Goal: Task Accomplishment & Management: Use online tool/utility

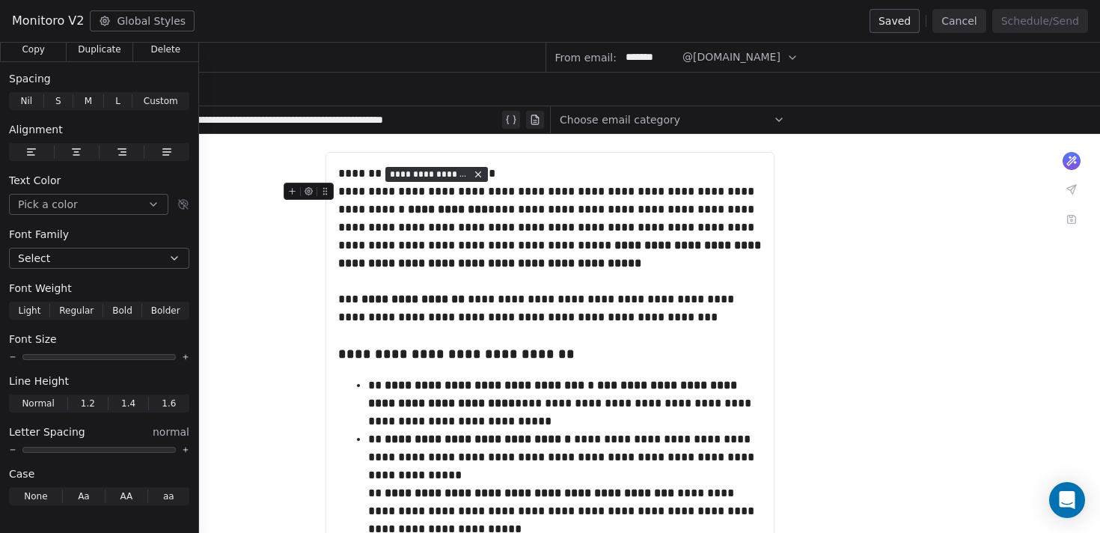
click at [943, 25] on button "Cancel" at bounding box center [958, 21] width 53 height 24
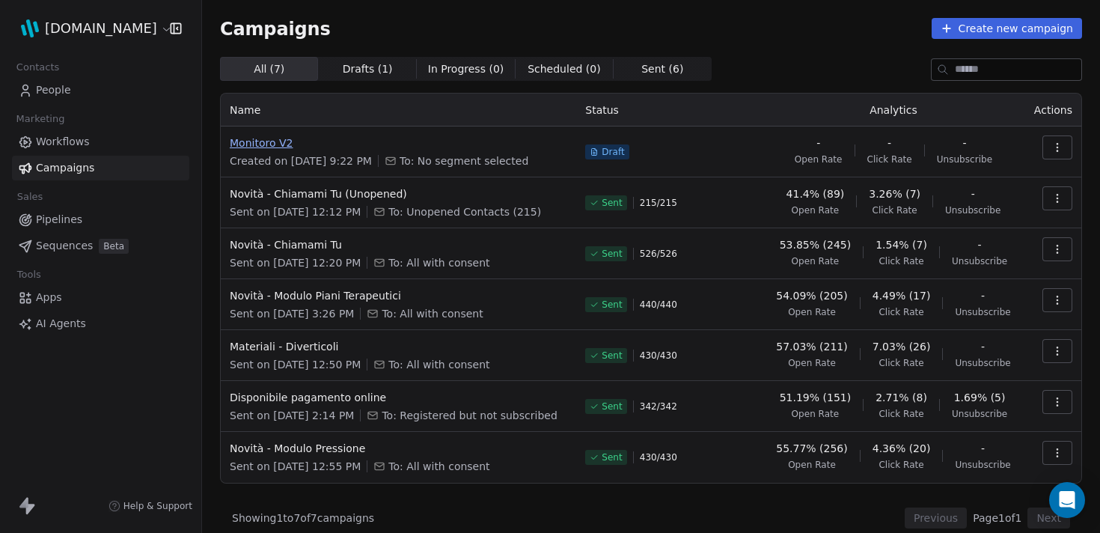
click at [266, 147] on span "Monitoro V2" at bounding box center [398, 142] width 337 height 15
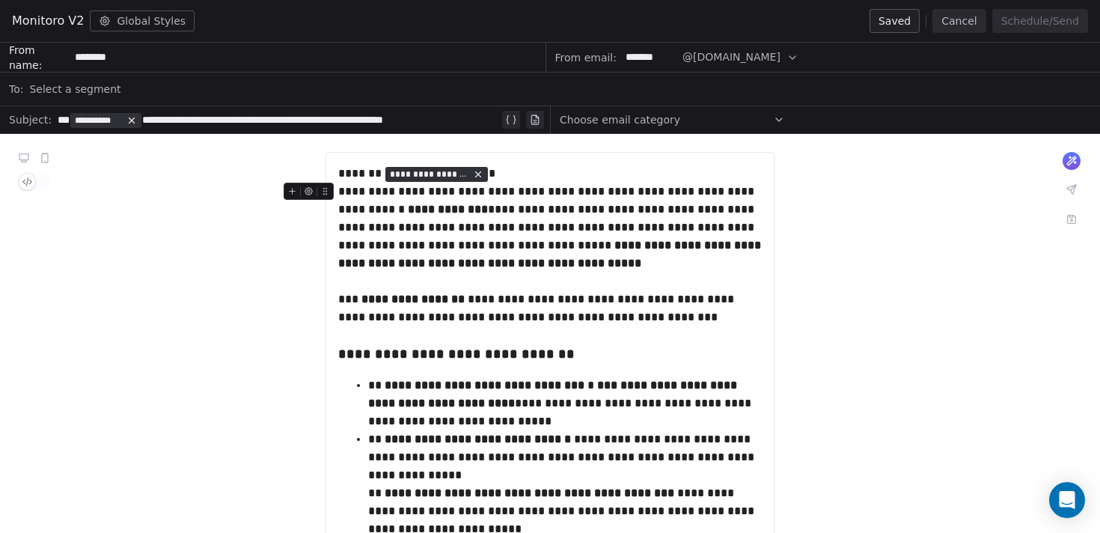
click at [120, 85] on div "Select a segment" at bounding box center [559, 89] width 1061 height 33
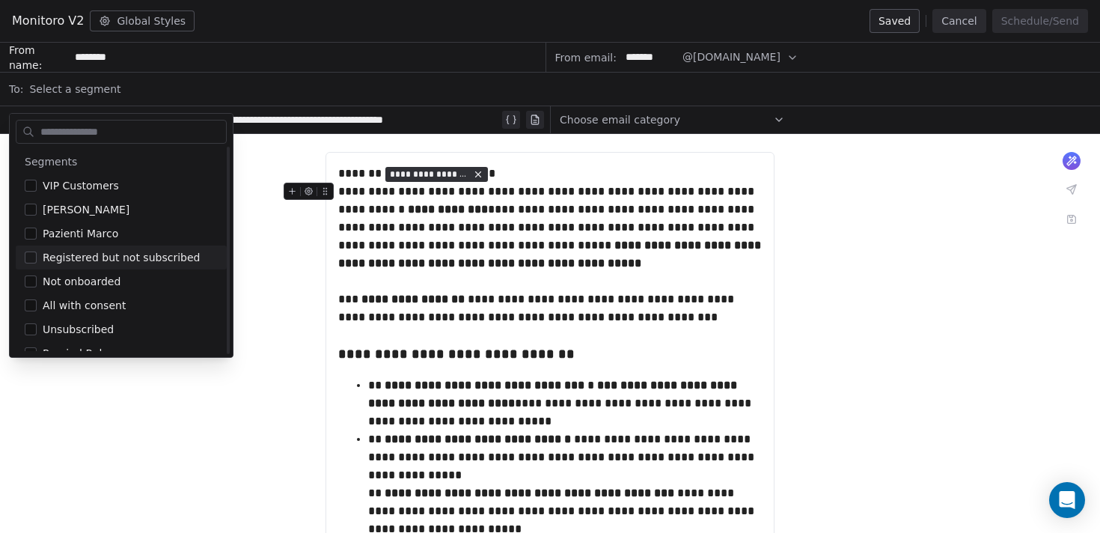
scroll to position [14, 0]
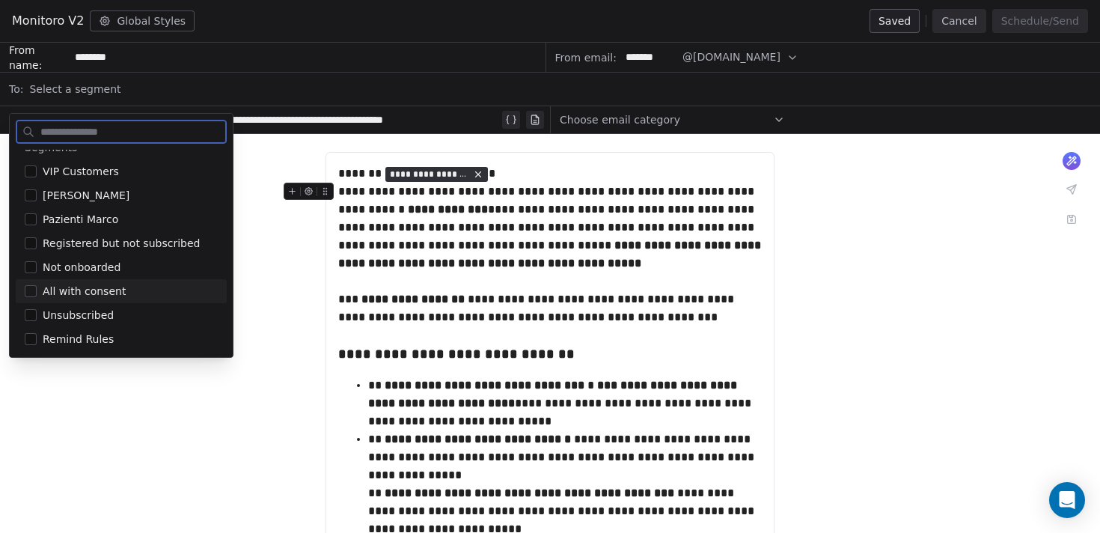
click at [31, 287] on button "Suggestions" at bounding box center [31, 291] width 12 height 12
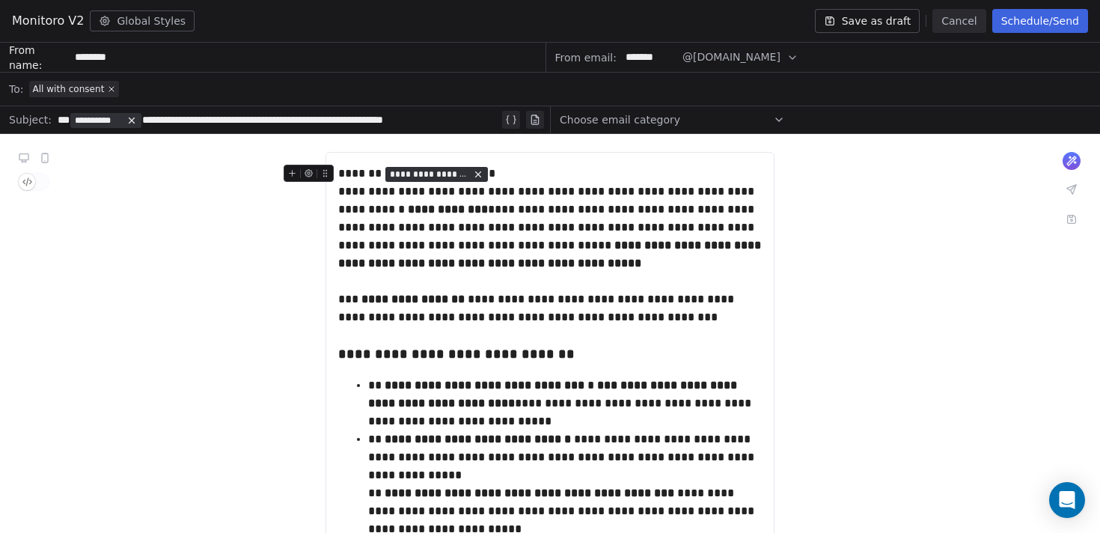
click at [873, 19] on button "Save as draft" at bounding box center [867, 21] width 105 height 24
click at [953, 22] on button "Cancel" at bounding box center [958, 21] width 53 height 24
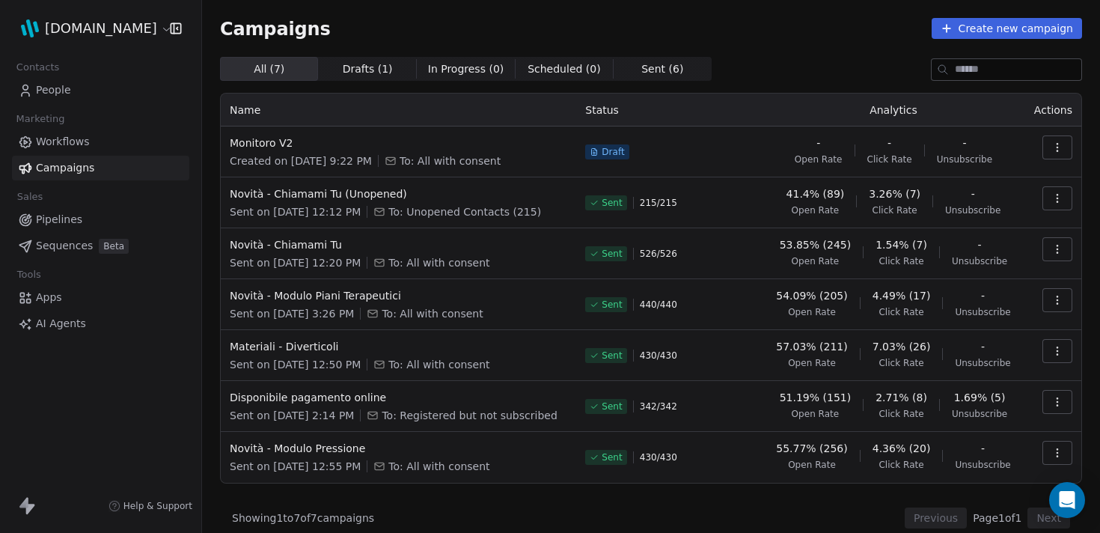
click at [77, 99] on link "People" at bounding box center [100, 90] width 177 height 25
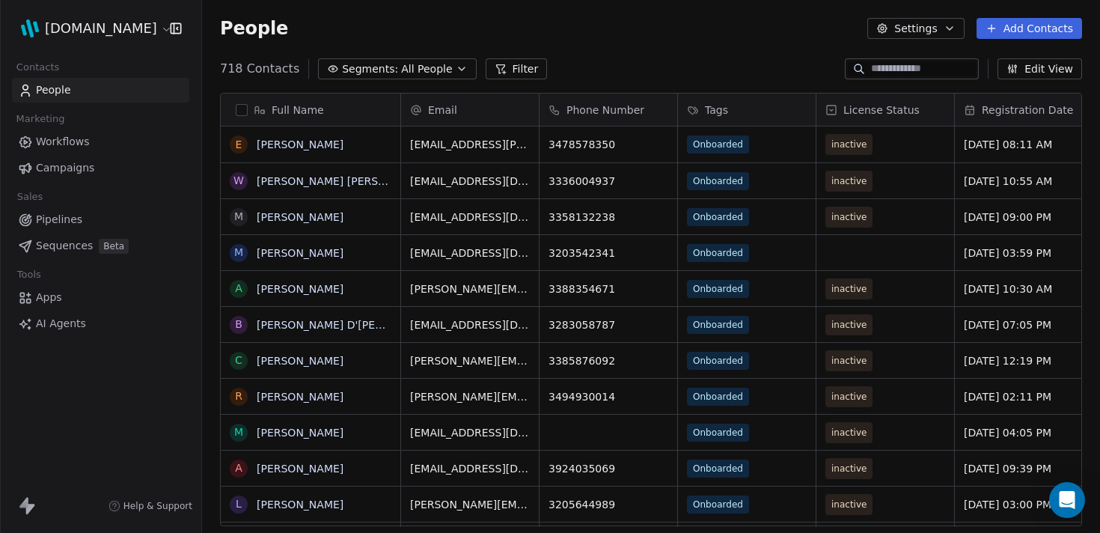
scroll to position [468, 898]
click at [401, 67] on span "All People" at bounding box center [426, 69] width 51 height 16
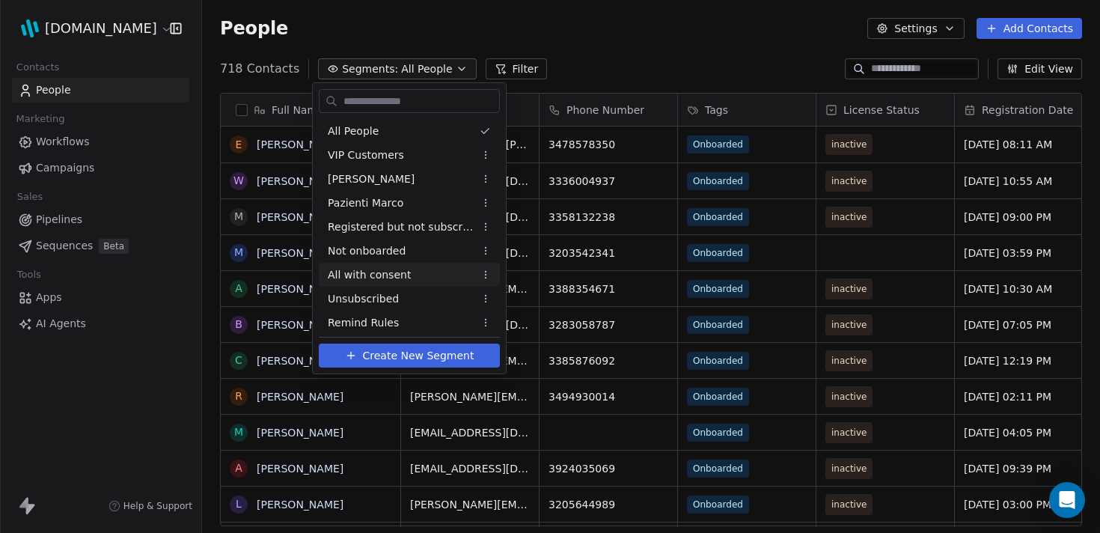
scroll to position [4, 0]
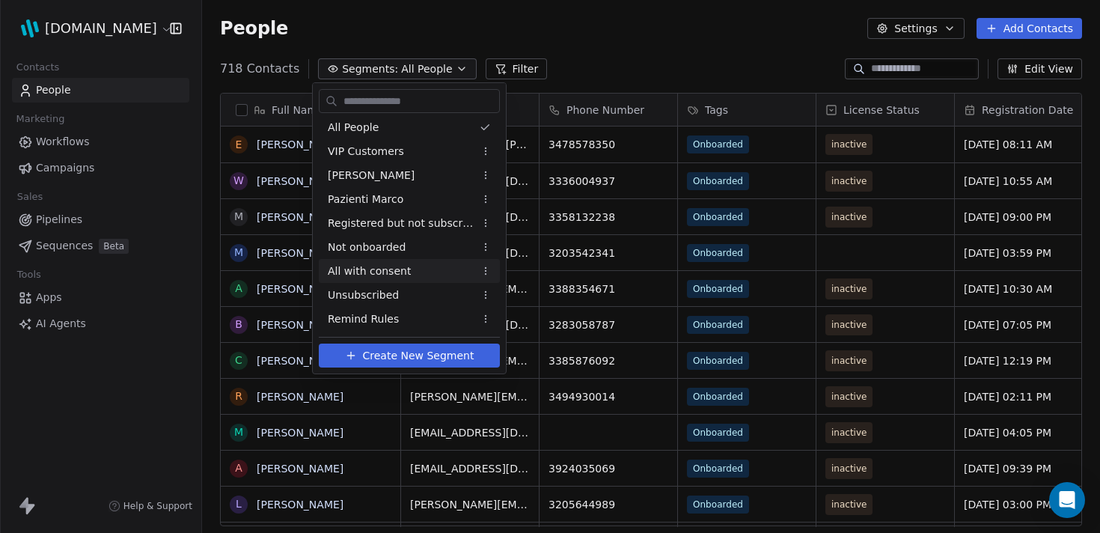
click at [379, 268] on span "All with consent" at bounding box center [369, 271] width 83 height 16
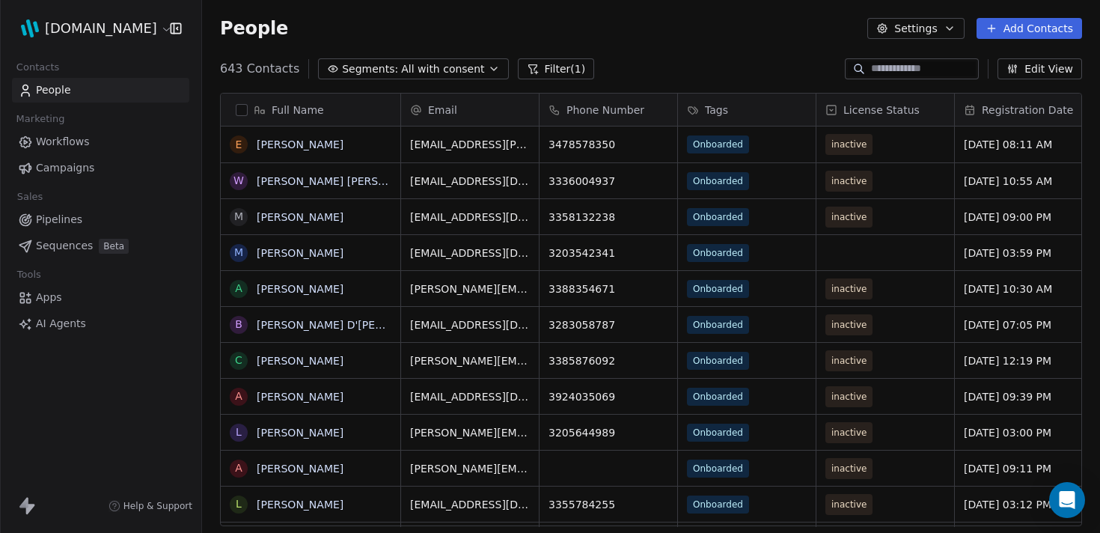
scroll to position [468, 898]
click at [527, 68] on icon at bounding box center [533, 69] width 12 height 12
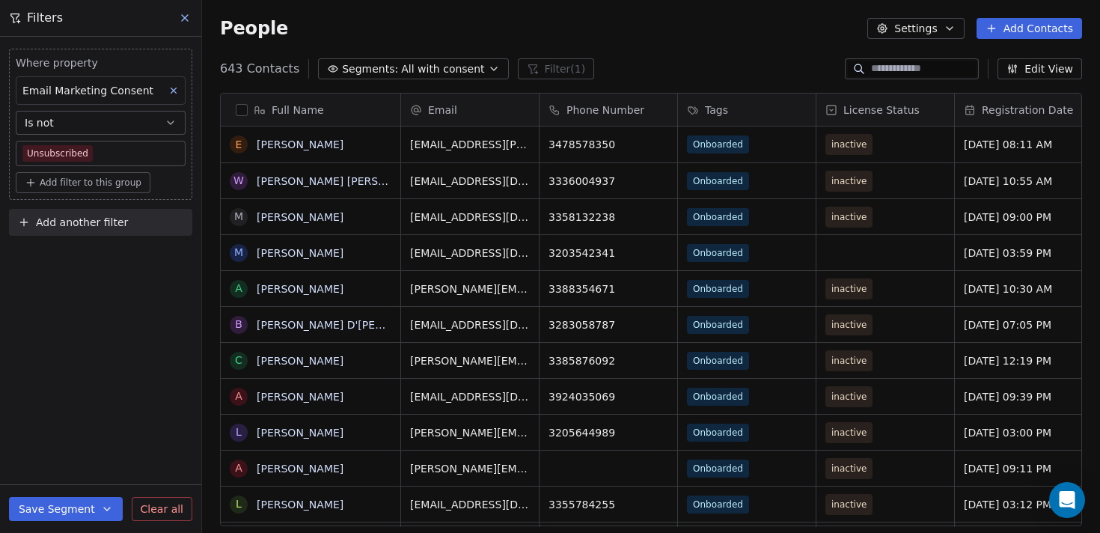
click at [726, 44] on div "People Settings Add Contacts" at bounding box center [651, 28] width 898 height 57
click at [183, 12] on icon at bounding box center [185, 18] width 12 height 12
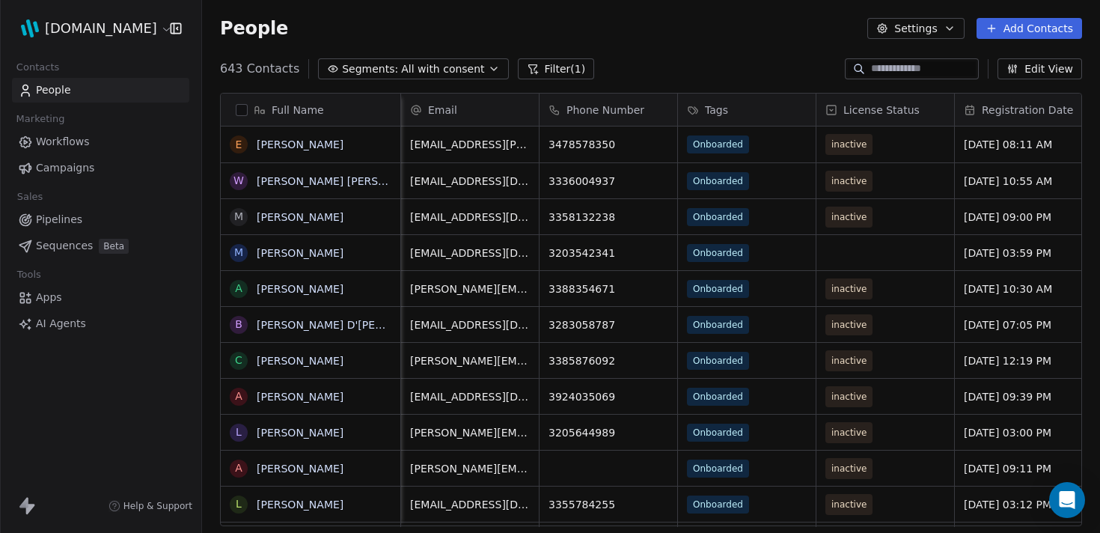
scroll to position [0, 217]
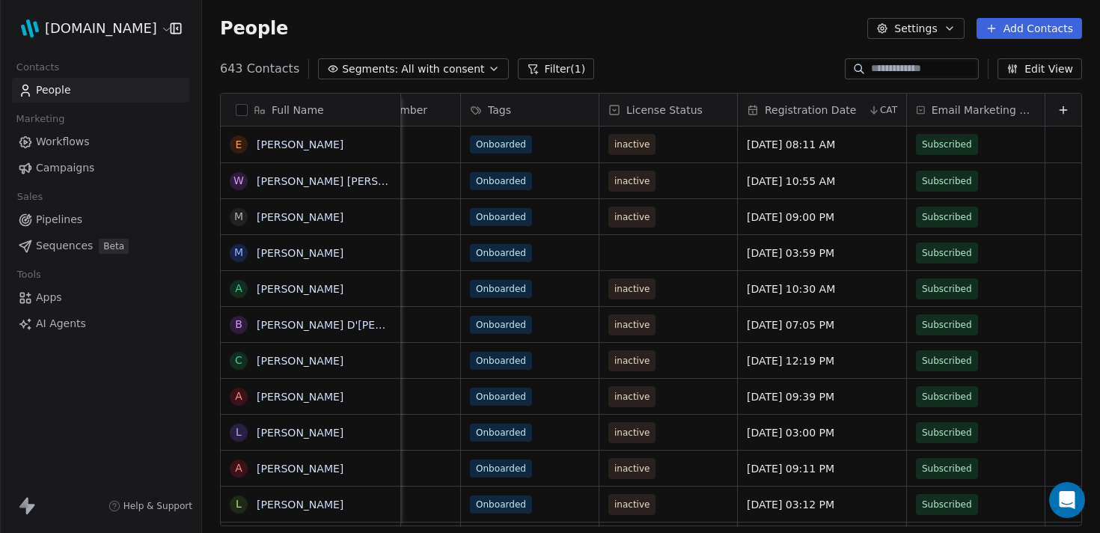
click at [724, 114] on div "License Status" at bounding box center [666, 109] width 117 height 15
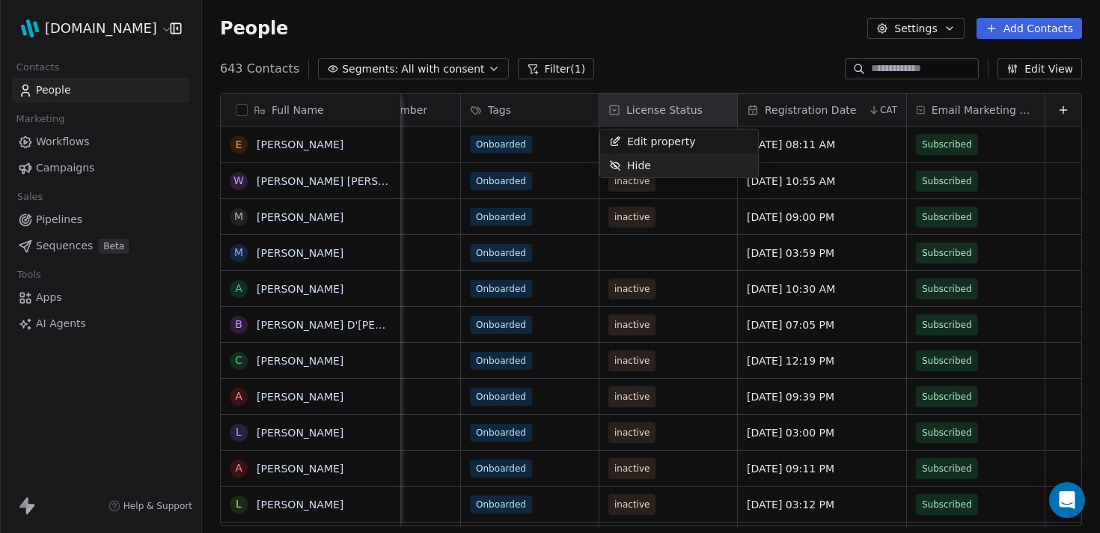
click at [693, 165] on div "Hide" at bounding box center [679, 165] width 158 height 24
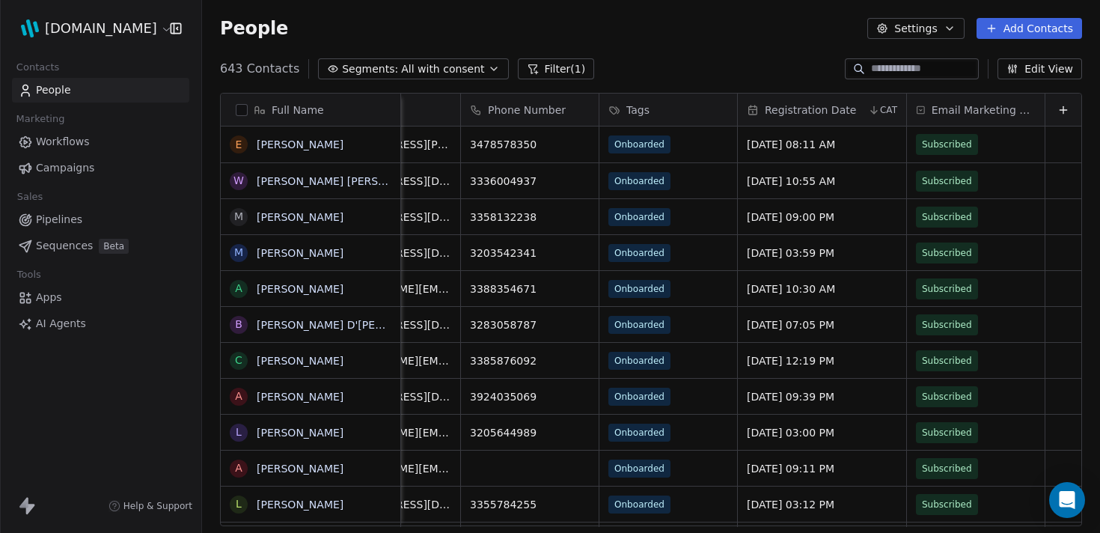
scroll to position [0, 0]
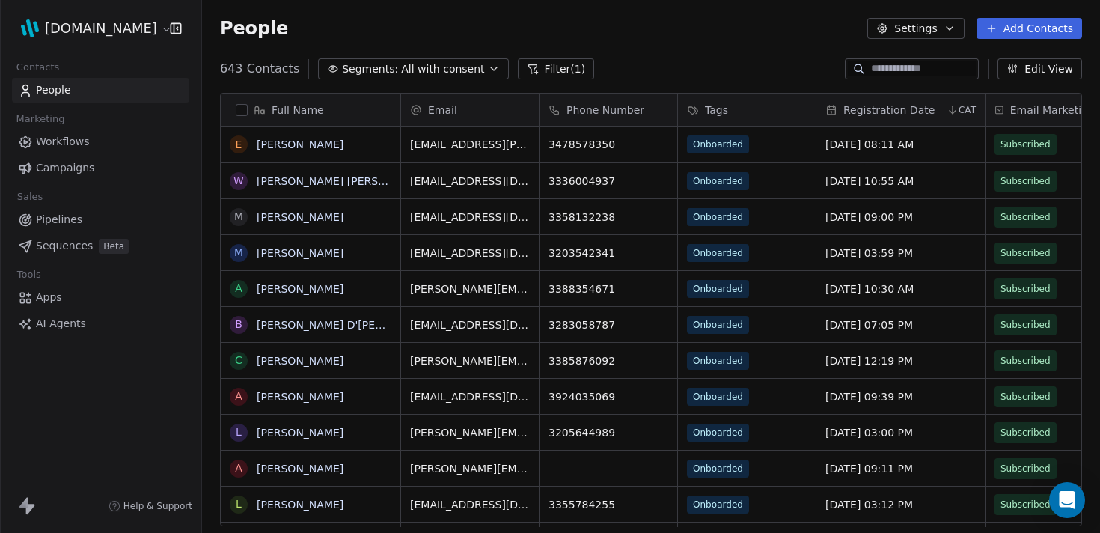
click at [102, 148] on link "Workflows" at bounding box center [100, 141] width 177 height 25
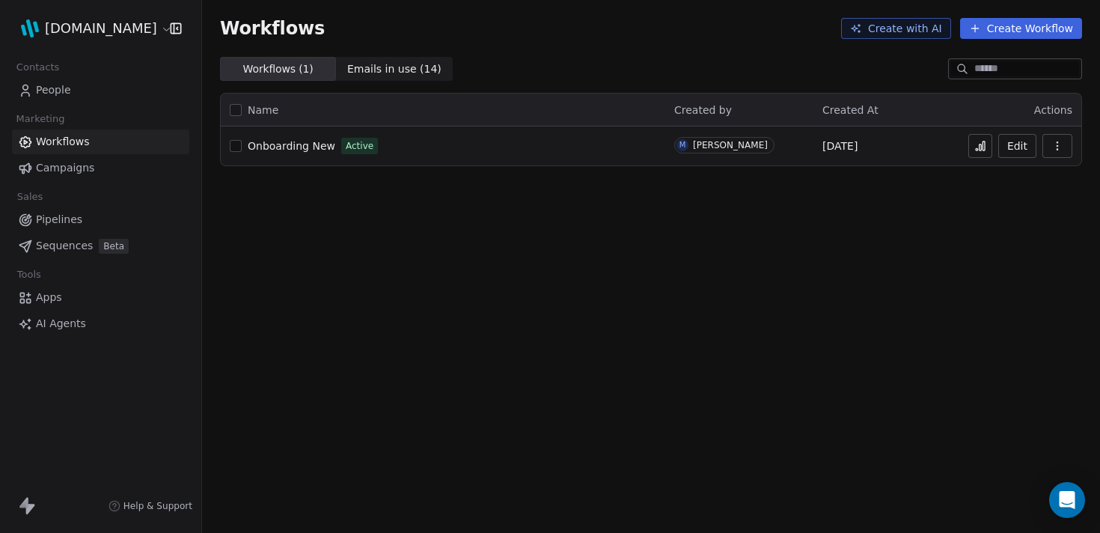
click at [90, 171] on span "Campaigns" at bounding box center [65, 168] width 58 height 16
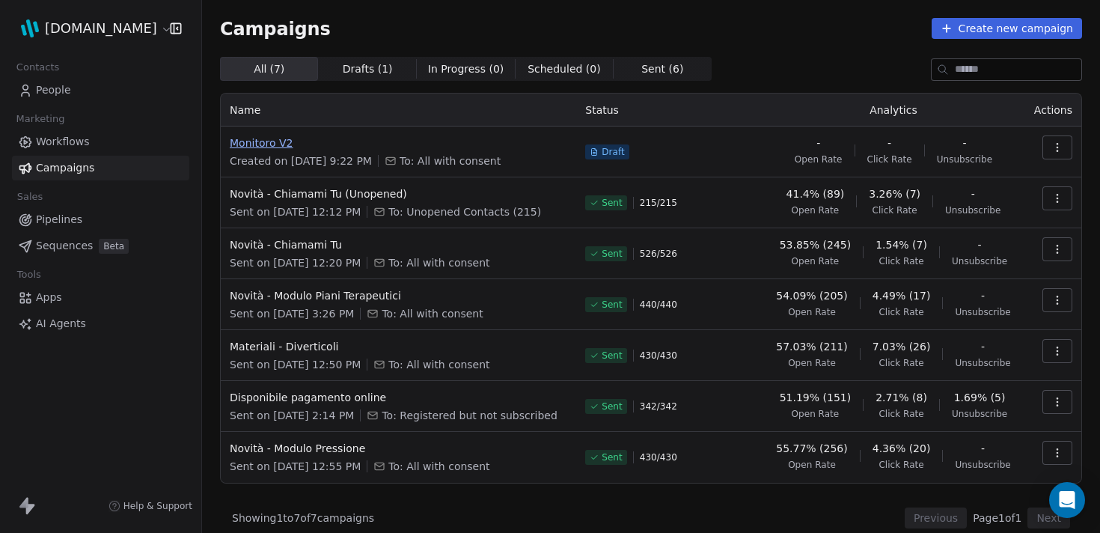
click at [293, 144] on span "Monitoro V2" at bounding box center [398, 142] width 337 height 15
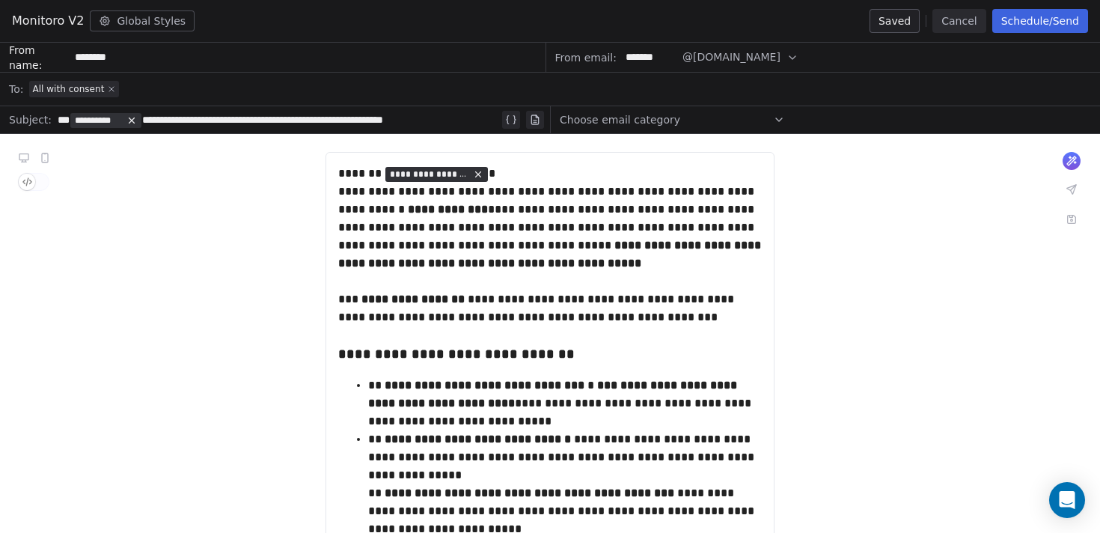
click at [110, 90] on icon at bounding box center [111, 89] width 4 height 4
click at [86, 91] on span "Select a segment" at bounding box center [74, 89] width 91 height 15
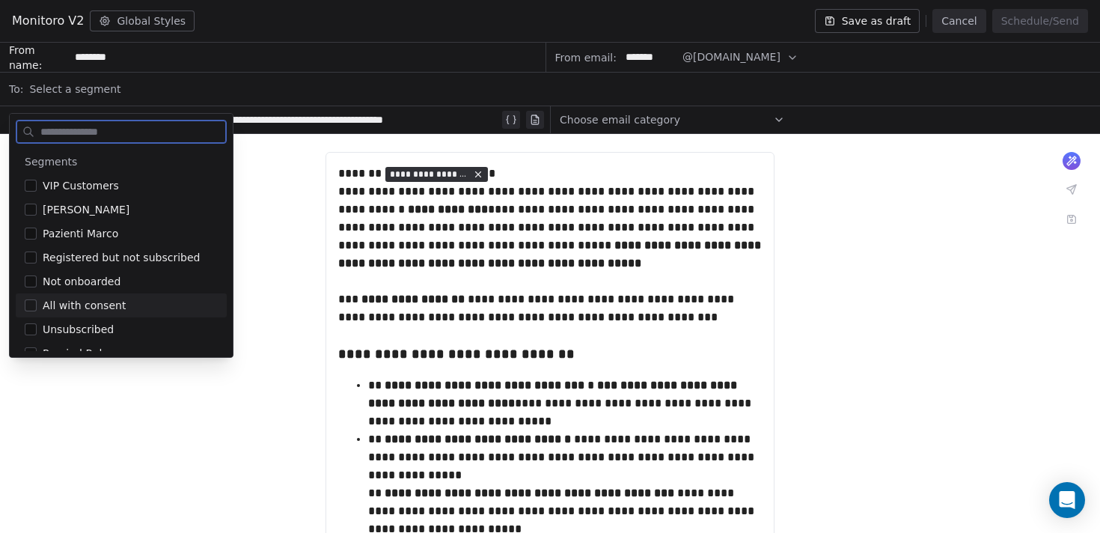
click at [35, 304] on button "Suggestions" at bounding box center [31, 305] width 12 height 12
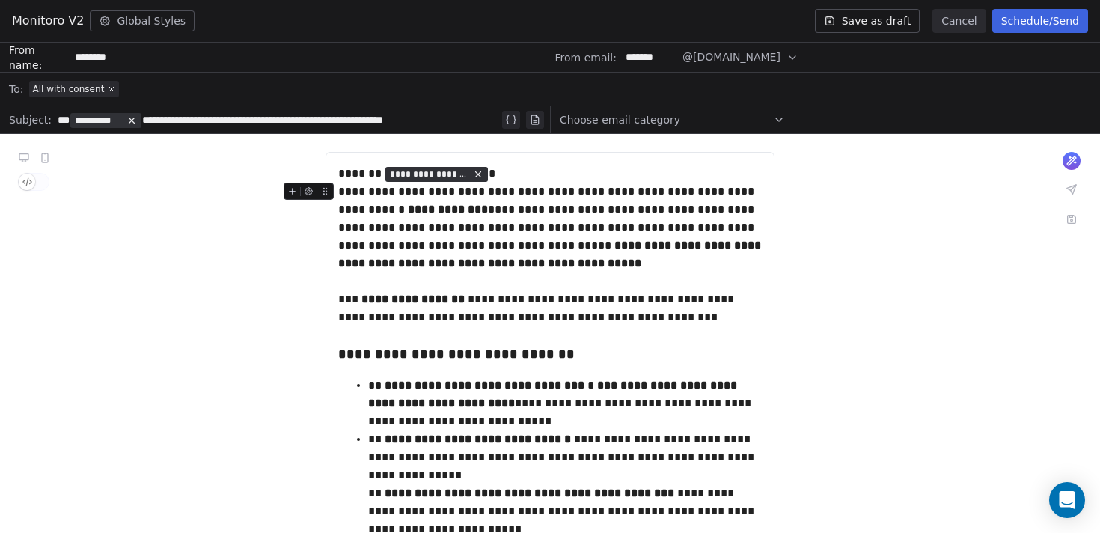
click at [1061, 16] on button "Schedule/Send" at bounding box center [1040, 21] width 96 height 24
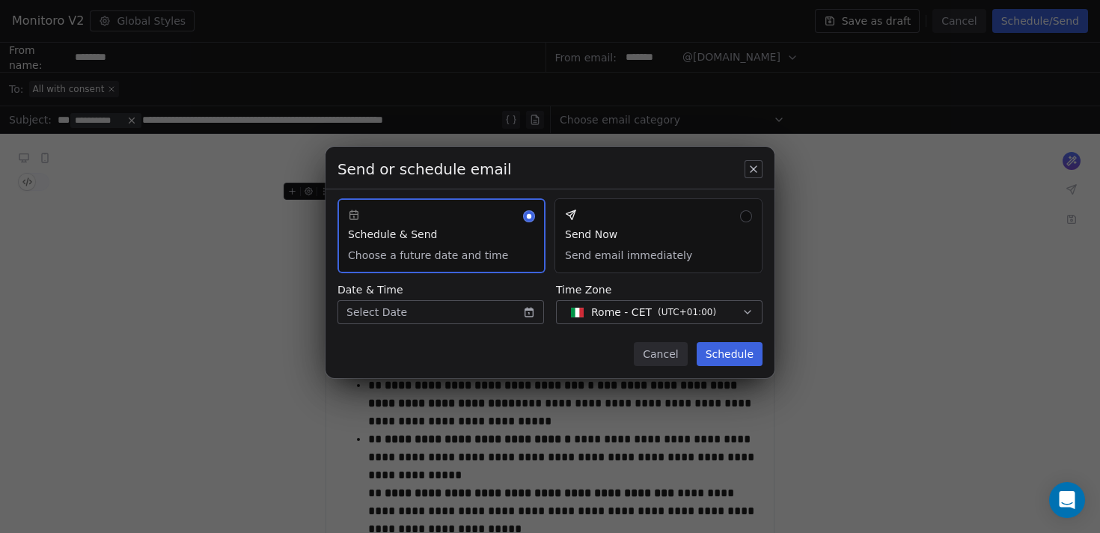
click at [533, 308] on div "Send or schedule email Schedule & Send Choose a future date and time Send Now S…" at bounding box center [550, 266] width 1100 height 287
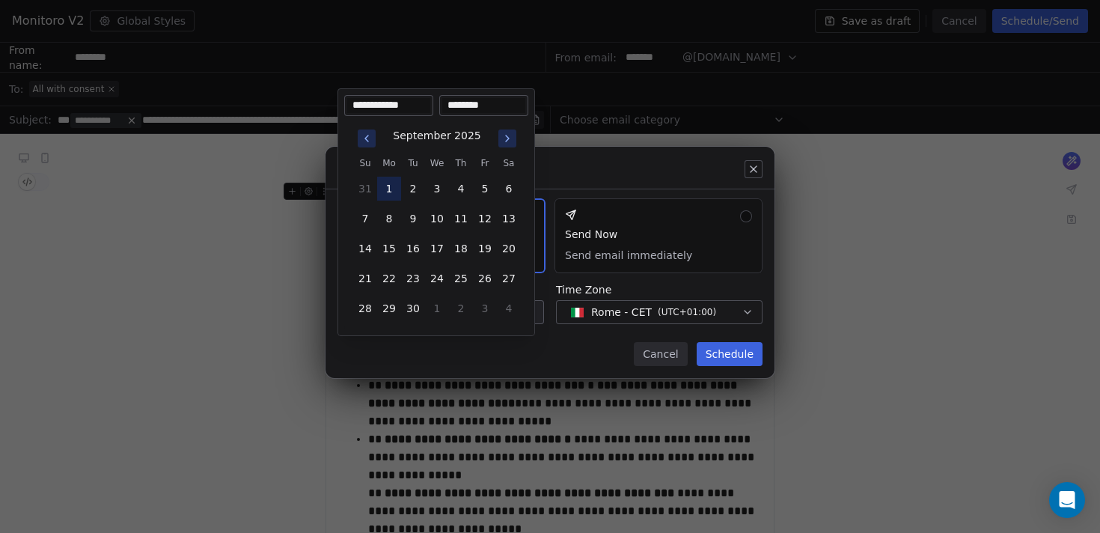
click at [392, 193] on button "1" at bounding box center [389, 189] width 24 height 24
click at [465, 110] on input "********" at bounding box center [483, 105] width 83 height 15
type input "********"
click at [559, 350] on div "Send or schedule email Schedule & Send Choose a future date and time Send Now S…" at bounding box center [550, 266] width 1100 height 287
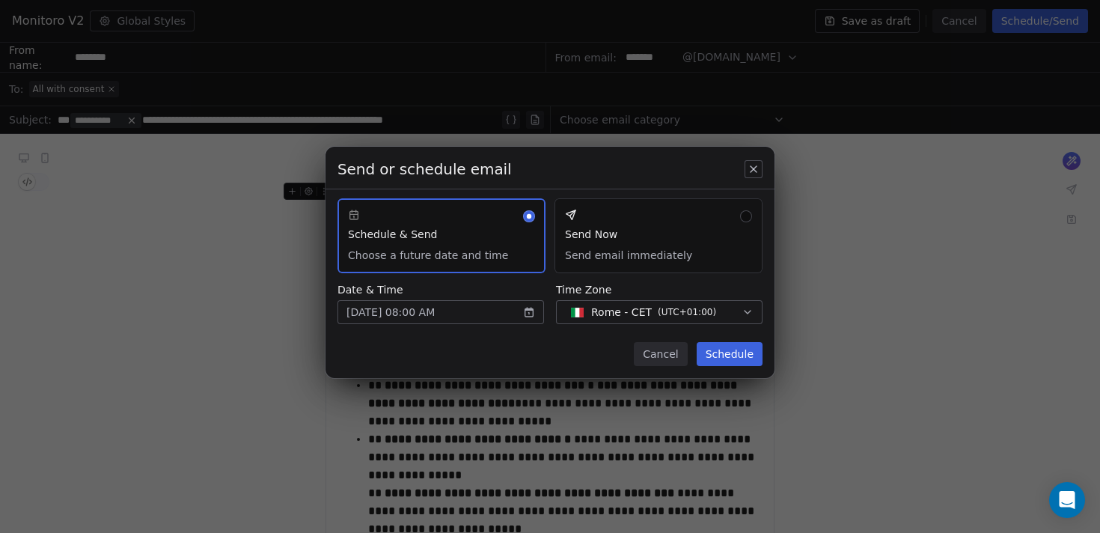
click at [730, 353] on button "Schedule" at bounding box center [729, 354] width 66 height 24
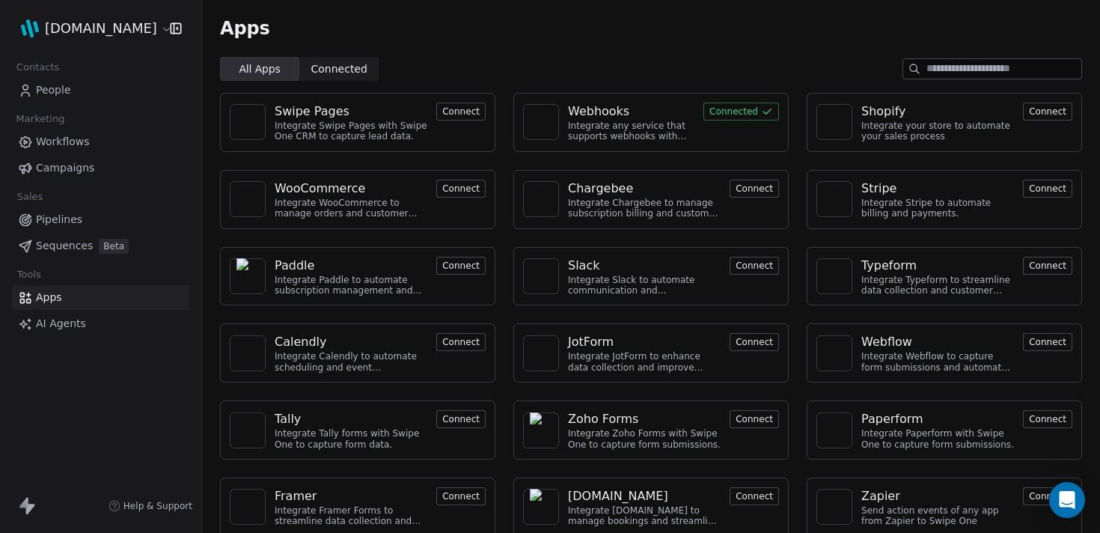
click at [60, 181] on div "Contacts People Marketing Workflows Campaigns Sales Pipelines Sequences Beta To…" at bounding box center [100, 196] width 201 height 279
click at [57, 170] on span "Campaigns" at bounding box center [65, 168] width 58 height 16
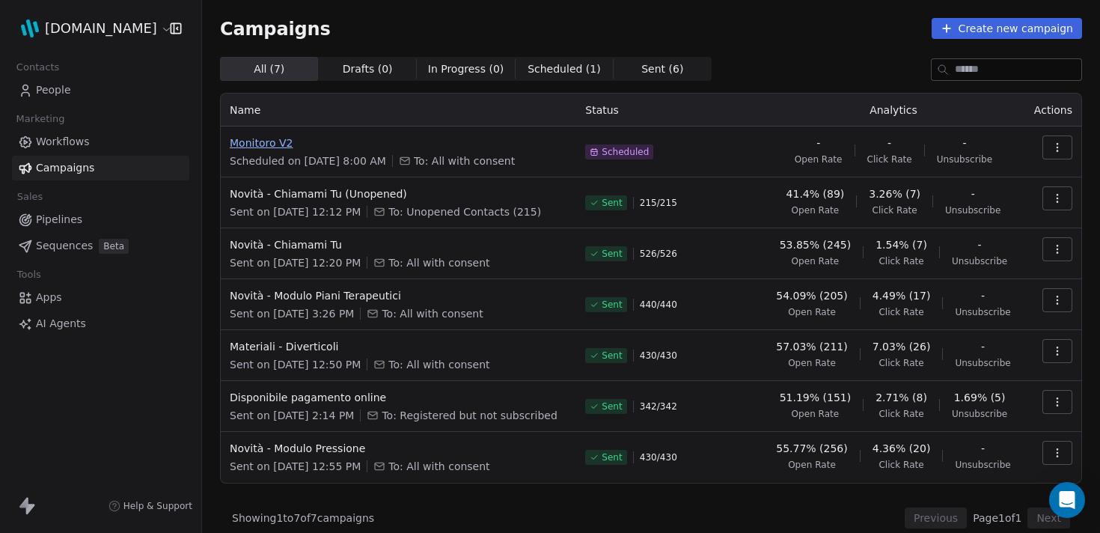
click at [278, 144] on span "Monitoro V2" at bounding box center [398, 142] width 337 height 15
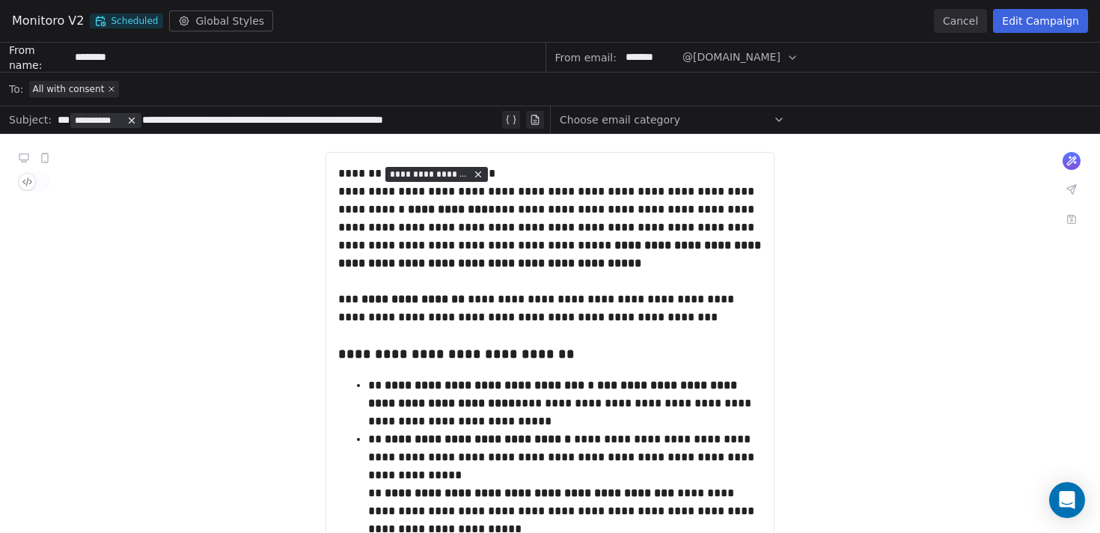
click at [135, 19] on span "Scheduled" at bounding box center [126, 20] width 73 height 15
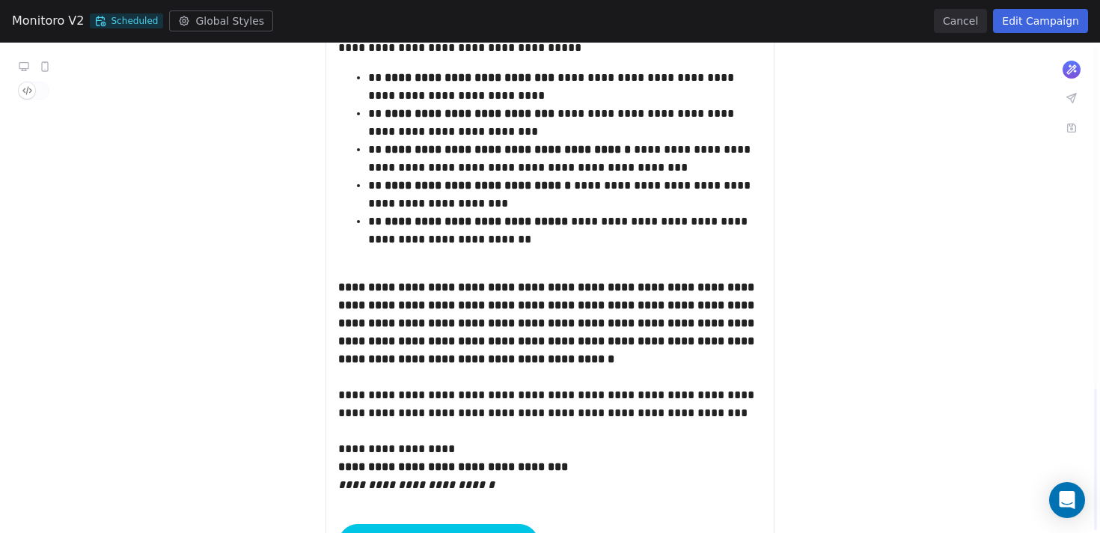
scroll to position [1187, 0]
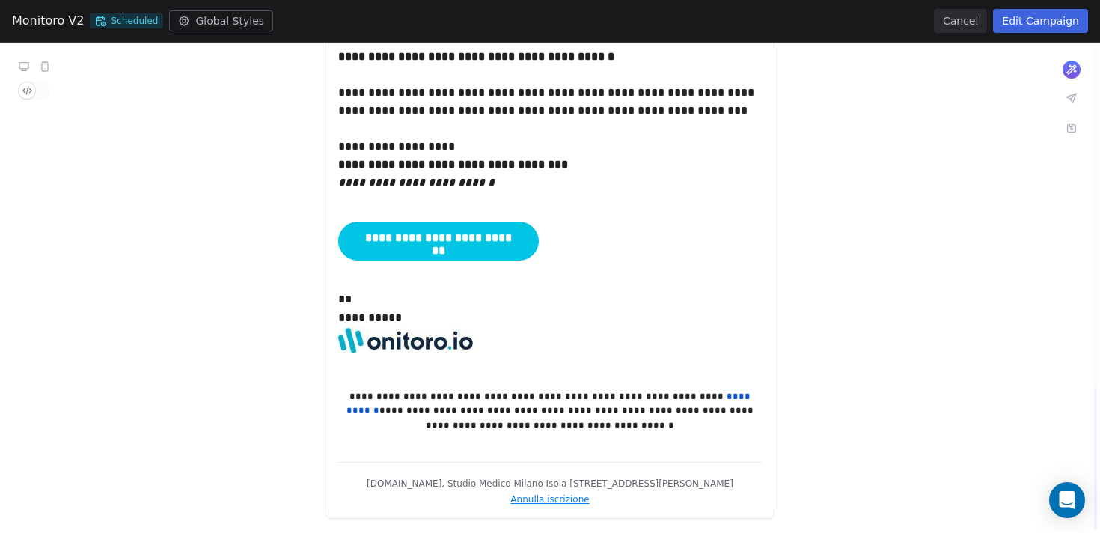
click at [987, 21] on button "Cancel" at bounding box center [960, 21] width 53 height 24
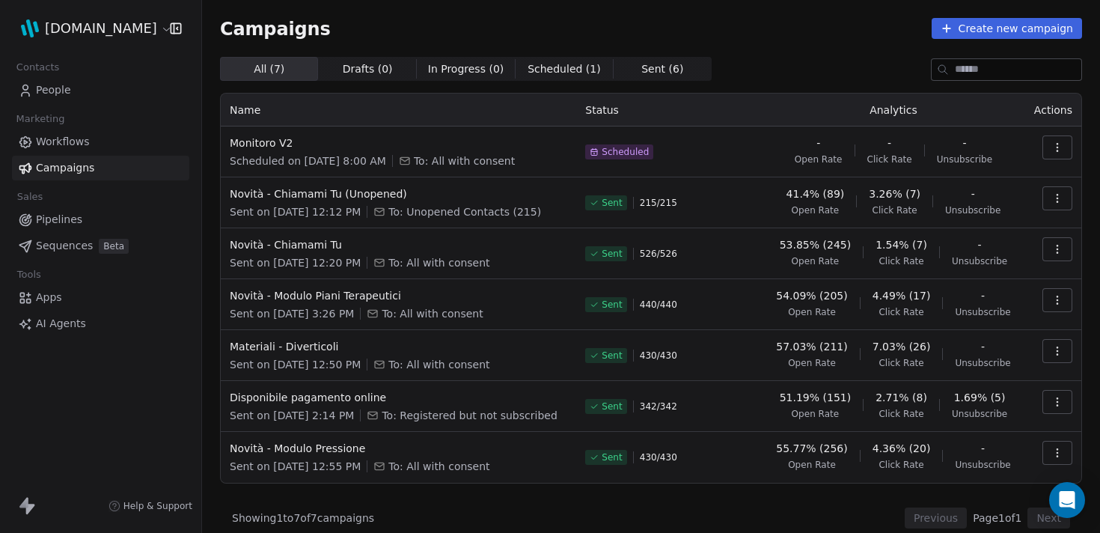
click at [1064, 142] on button "button" at bounding box center [1057, 147] width 30 height 24
click at [1064, 142] on html "[DOMAIN_NAME] Contacts People Marketing Workflows Campaigns Sales Pipelines Seq…" at bounding box center [550, 266] width 1100 height 533
click at [42, 248] on span "Sequences" at bounding box center [64, 246] width 57 height 16
